Goal: Task Accomplishment & Management: Manage account settings

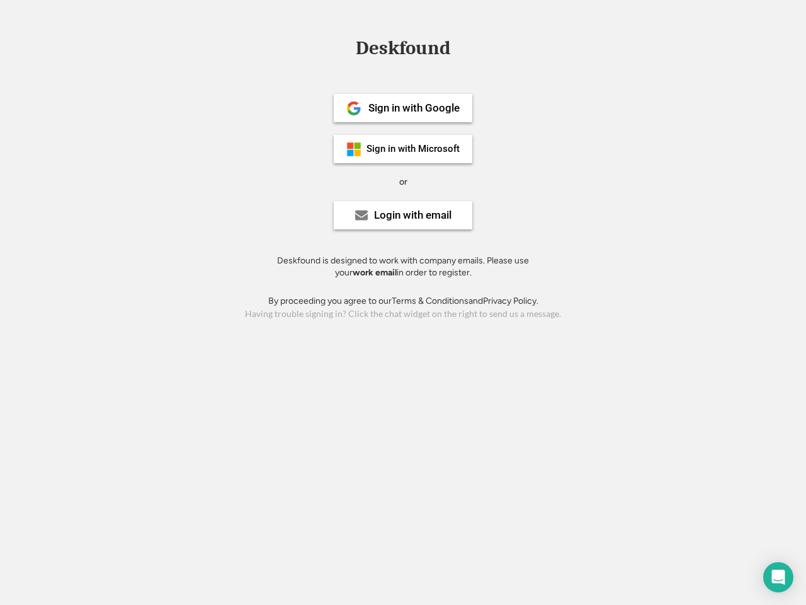
click at [403, 180] on div "or" at bounding box center [403, 182] width 8 height 13
click at [403, 50] on div "Deskfound" at bounding box center [402, 48] width 107 height 20
click at [344, 47] on div "Deskfound" at bounding box center [403, 50] width 806 height 24
click at [403, 50] on div "Deskfound" at bounding box center [402, 48] width 107 height 20
click at [403, 181] on div "or" at bounding box center [403, 182] width 8 height 13
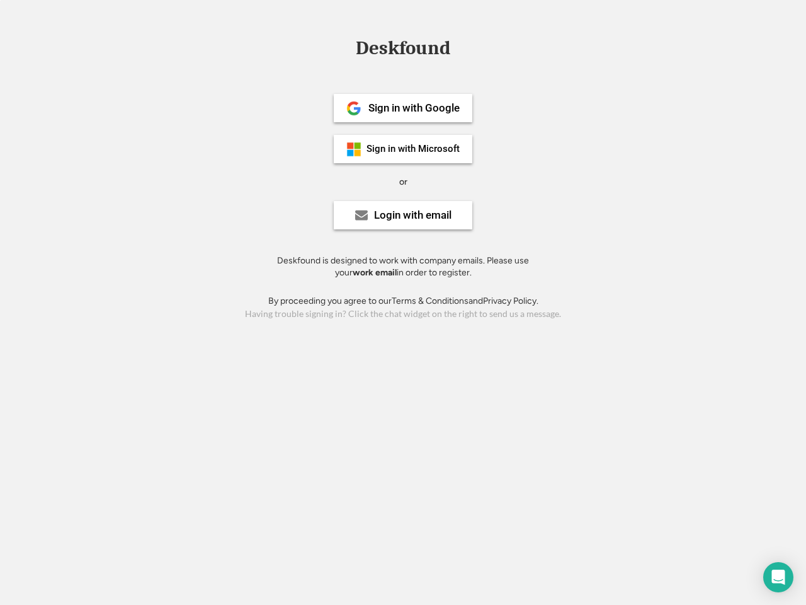
click at [403, 108] on div "Sign in with Google" at bounding box center [413, 108] width 91 height 11
click at [414, 108] on div "Sign in with Google" at bounding box center [413, 108] width 91 height 11
click at [354, 108] on img at bounding box center [353, 108] width 15 height 15
click at [403, 149] on div "Sign in with Microsoft" at bounding box center [412, 148] width 93 height 9
click at [414, 149] on div "Sign in with Microsoft" at bounding box center [412, 148] width 93 height 9
